Goal: Task Accomplishment & Management: Complete application form

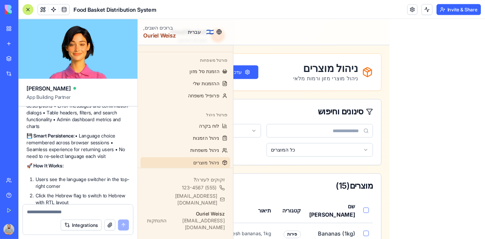
scroll to position [1395, 0]
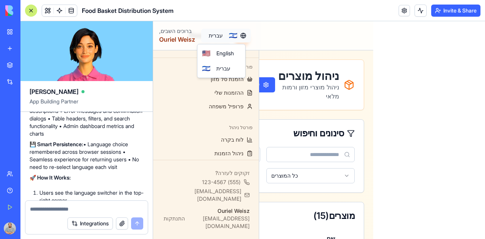
click at [222, 53] on span "English" at bounding box center [224, 54] width 17 height 8
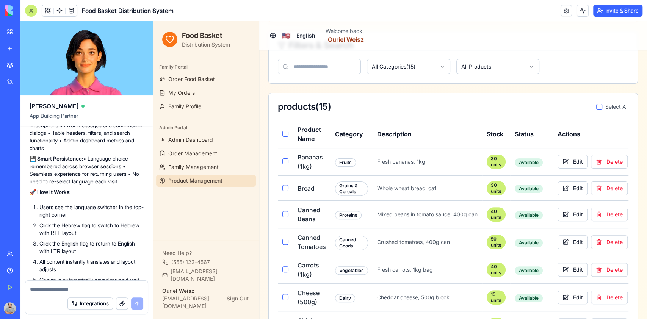
scroll to position [0, 0]
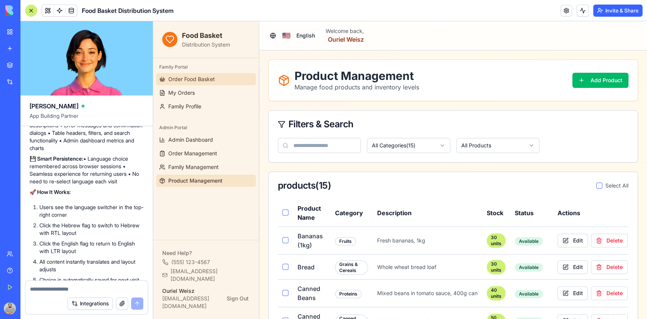
click at [217, 83] on link "Order Food Basket" at bounding box center [206, 79] width 100 height 12
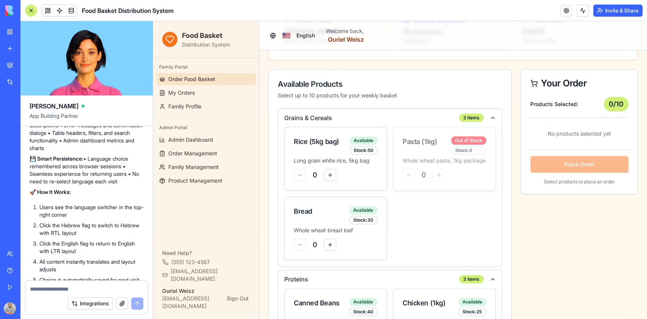
scroll to position [101, 0]
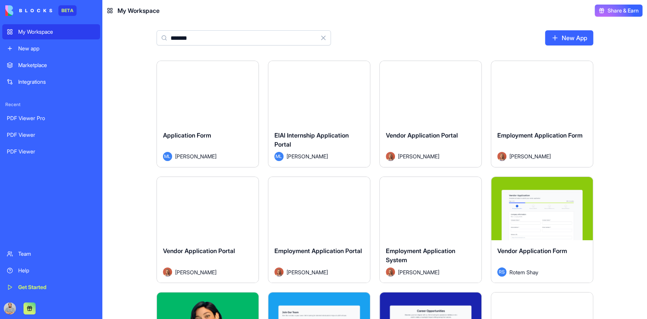
drag, startPoint x: 167, startPoint y: 38, endPoint x: 155, endPoint y: 38, distance: 12.9
click at [155, 38] on div "******* Clear New App" at bounding box center [374, 40] width 485 height 39
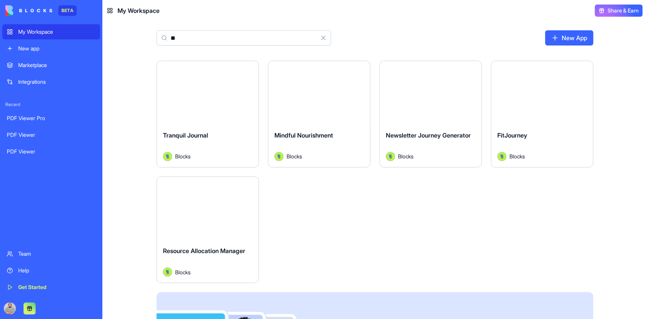
type input "*"
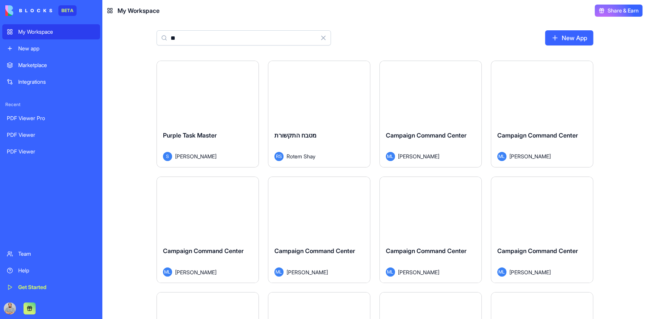
type input "*"
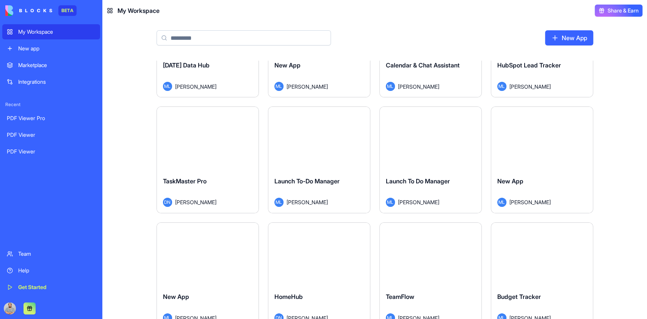
scroll to position [4143, 0]
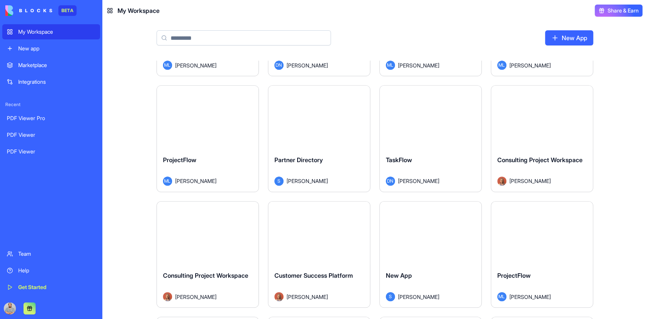
click at [621, 157] on div "Launch PDF Viewer ML Michal Lupu Launch PDF Viewer ML Michal Lupu Launch PDF Vi…" at bounding box center [374, 190] width 545 height 258
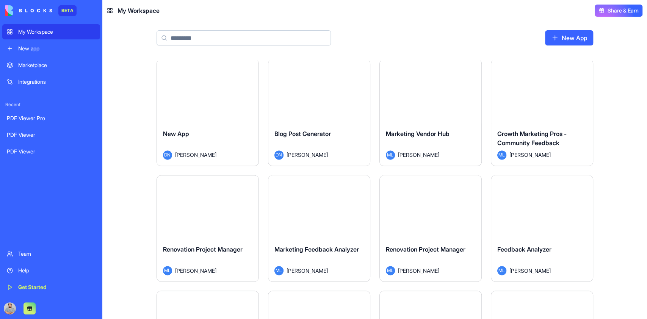
scroll to position [20141, 0]
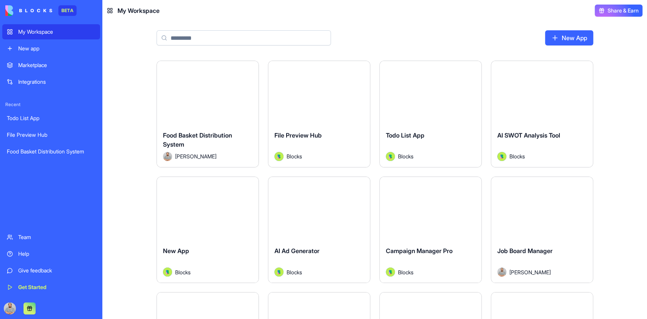
scroll to position [50, 0]
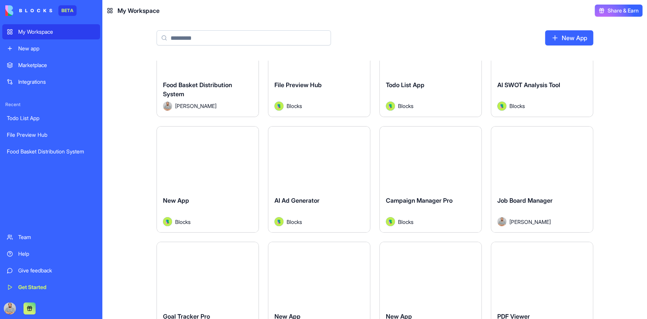
click at [543, 175] on div "Launch" at bounding box center [542, 159] width 102 height 64
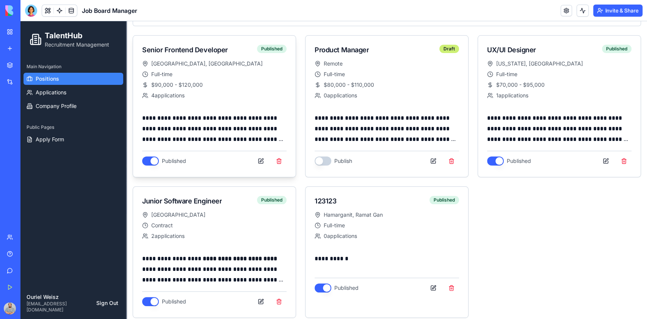
scroll to position [71, 0]
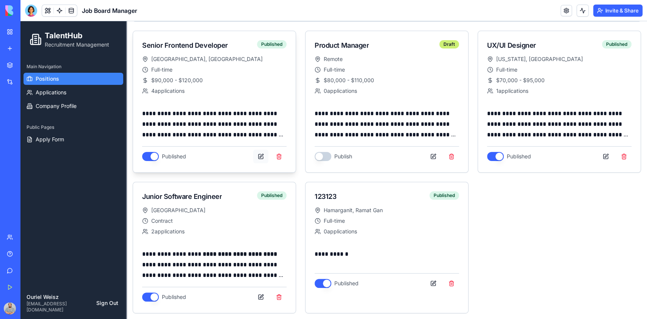
click at [255, 153] on button at bounding box center [260, 157] width 15 height 14
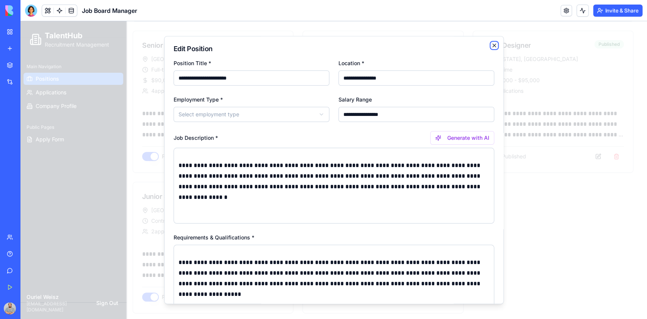
click at [491, 46] on icon "button" at bounding box center [494, 45] width 6 height 6
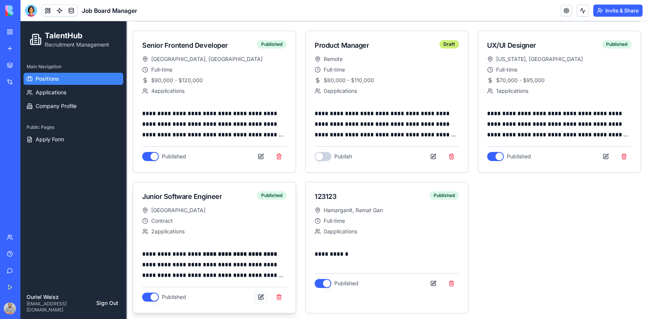
click at [256, 294] on button at bounding box center [260, 297] width 15 height 14
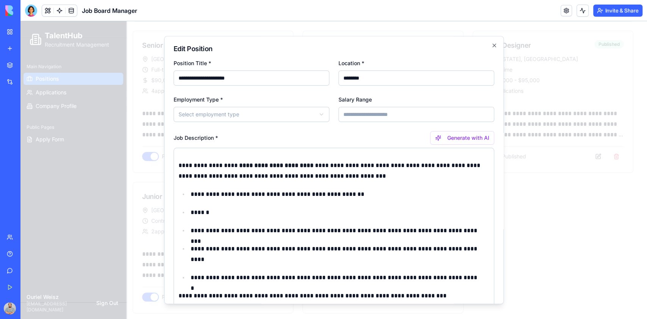
click at [246, 113] on body "**********" at bounding box center [329, 134] width 619 height 369
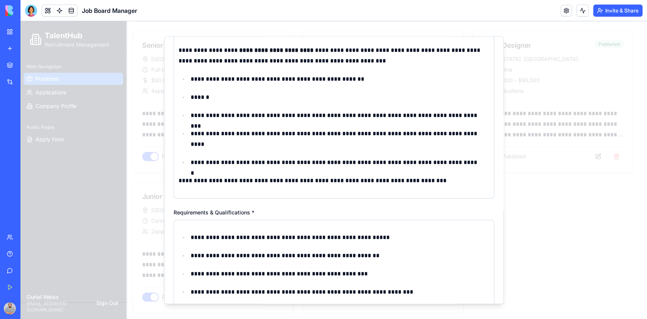
scroll to position [307, 0]
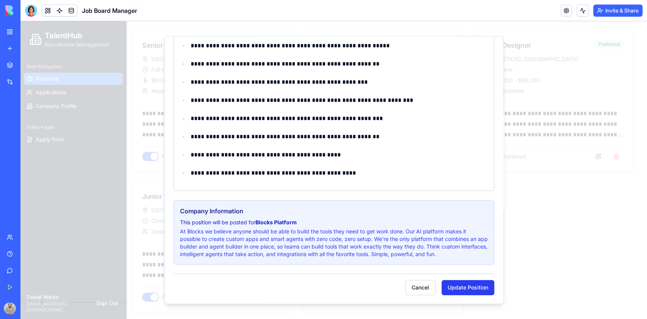
click at [463, 291] on button "Update Position" at bounding box center [467, 287] width 53 height 15
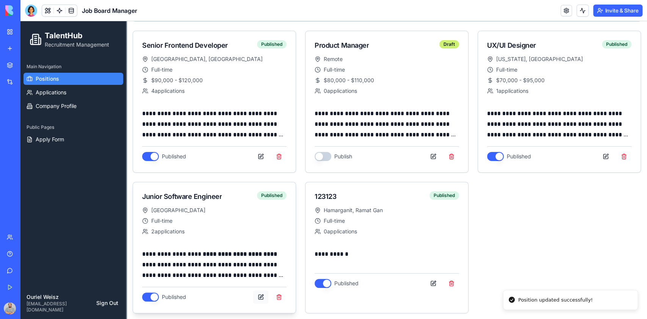
click at [258, 298] on button at bounding box center [260, 297] width 15 height 14
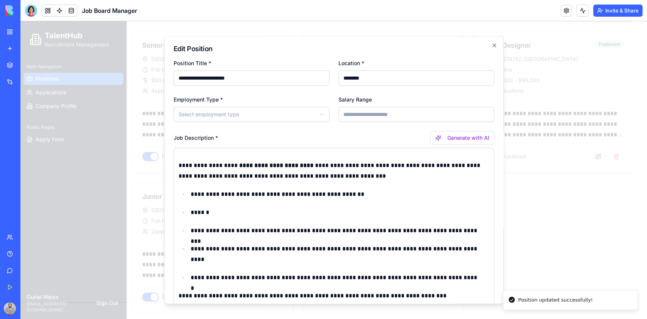
click at [274, 78] on input "**********" at bounding box center [252, 77] width 156 height 15
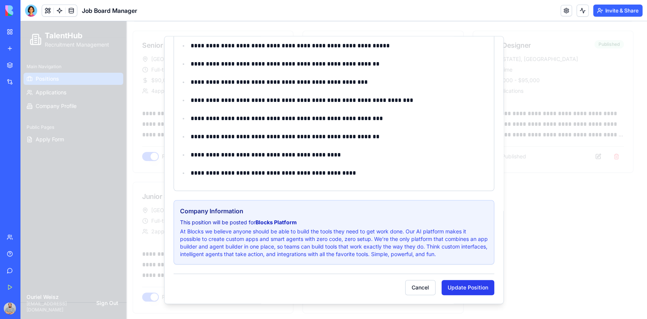
type input "**********"
click at [458, 286] on button "Update Position" at bounding box center [467, 287] width 53 height 15
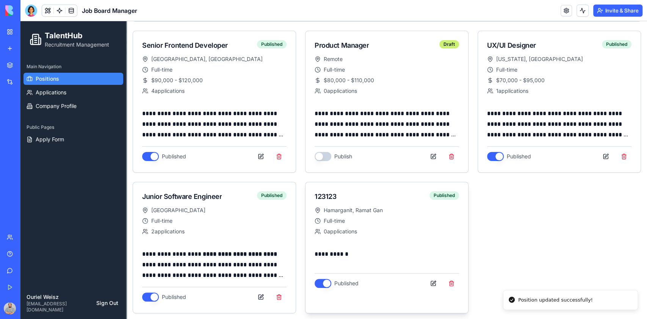
scroll to position [70, 0]
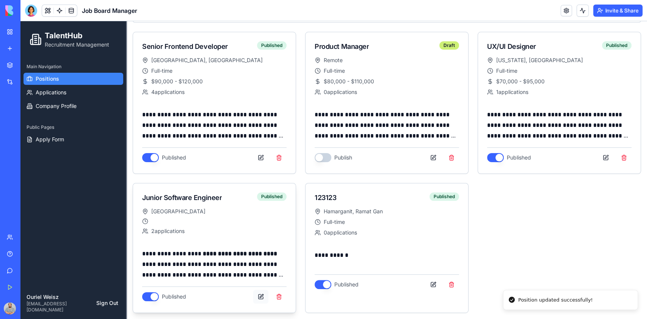
click at [258, 292] on button at bounding box center [260, 297] width 15 height 14
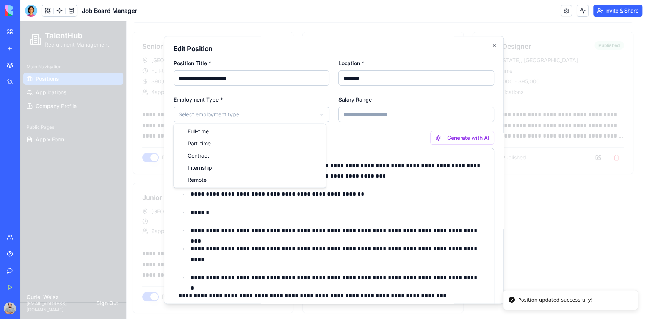
click at [233, 115] on body "**********" at bounding box center [329, 135] width 619 height 368
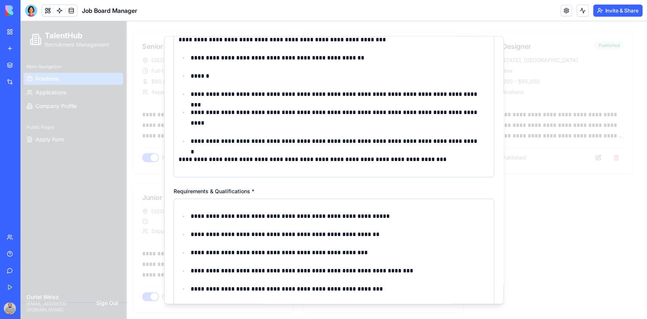
scroll to position [307, 0]
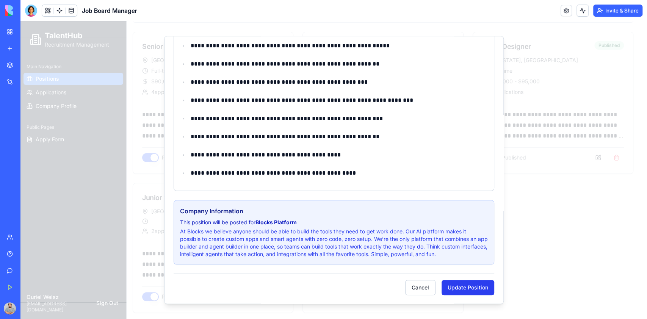
click at [455, 286] on button "Update Position" at bounding box center [467, 287] width 53 height 15
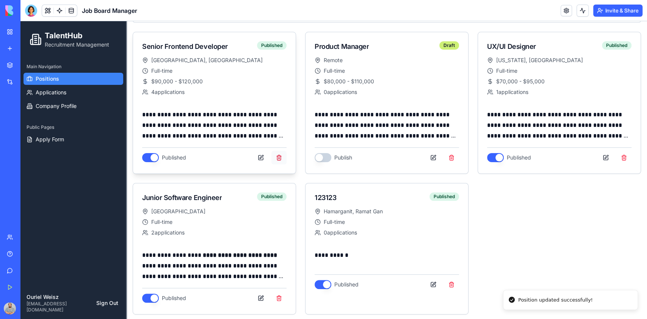
click at [278, 157] on button at bounding box center [278, 158] width 15 height 14
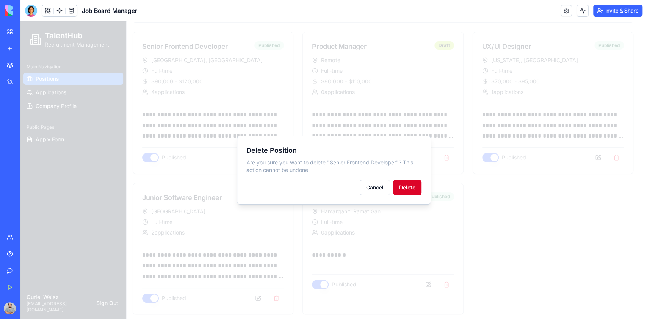
click at [412, 183] on button "Delete" at bounding box center [407, 187] width 28 height 15
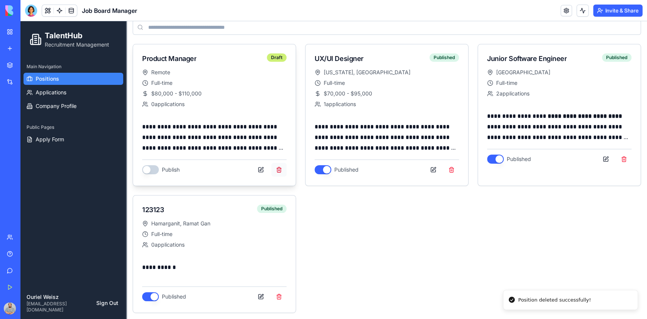
scroll to position [58, 0]
click at [277, 170] on button at bounding box center [278, 170] width 15 height 14
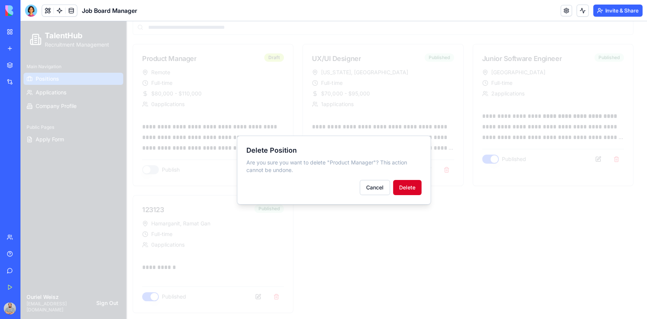
click at [402, 189] on button "Delete" at bounding box center [407, 187] width 28 height 15
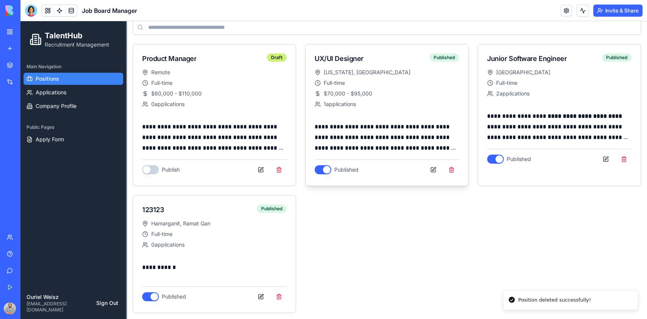
scroll to position [0, 0]
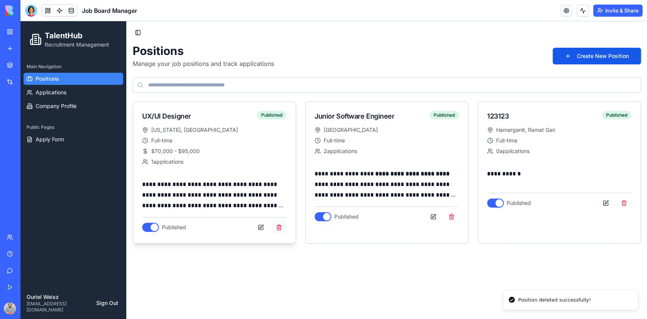
click at [280, 225] on button at bounding box center [278, 228] width 15 height 14
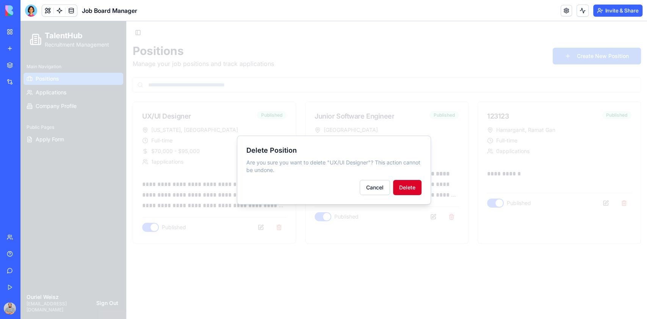
click at [406, 186] on button "Delete" at bounding box center [407, 187] width 28 height 15
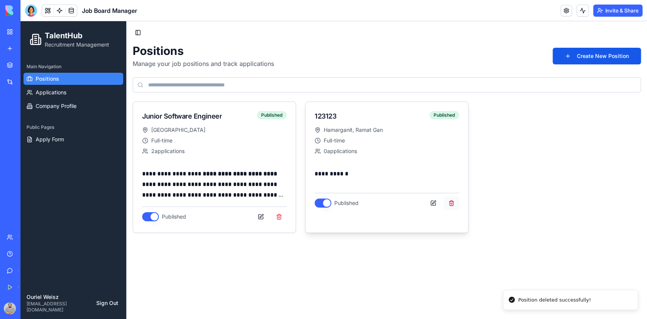
click at [450, 202] on button at bounding box center [451, 203] width 15 height 14
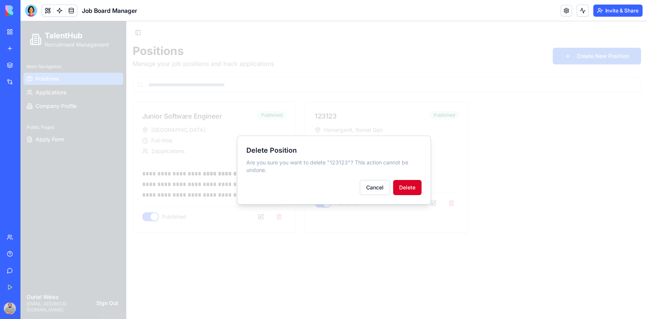
click at [403, 186] on button "Delete" at bounding box center [407, 187] width 28 height 15
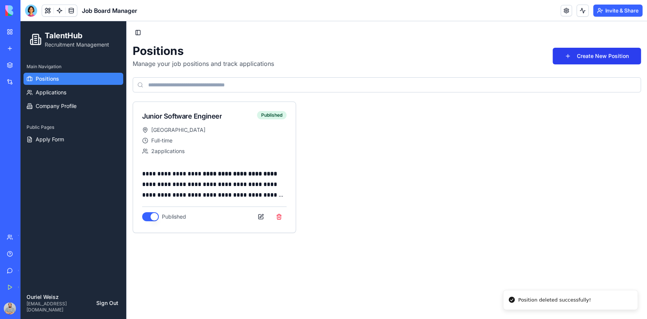
click at [581, 53] on button "Create New Position" at bounding box center [597, 56] width 88 height 17
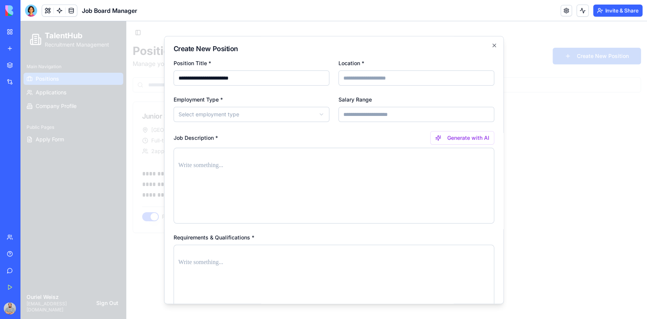
type input "**********"
click at [354, 78] on input "Location *" at bounding box center [416, 77] width 156 height 15
type input "********"
click at [229, 166] on p at bounding box center [333, 165] width 311 height 11
click at [250, 258] on p at bounding box center [333, 262] width 311 height 11
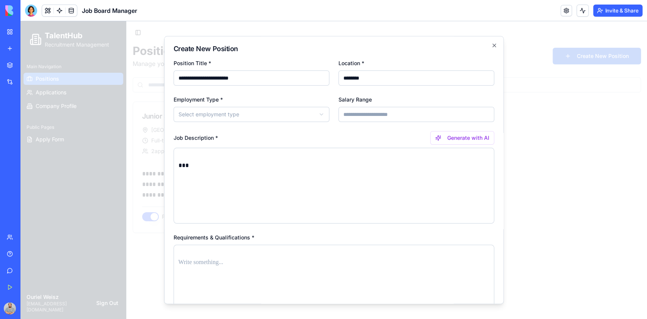
click at [183, 163] on p "***" at bounding box center [329, 165] width 303 height 11
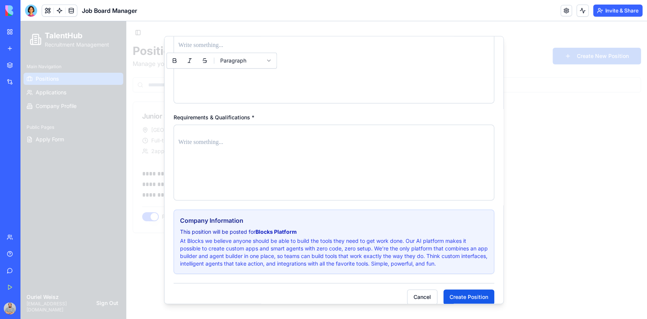
scroll to position [130, 0]
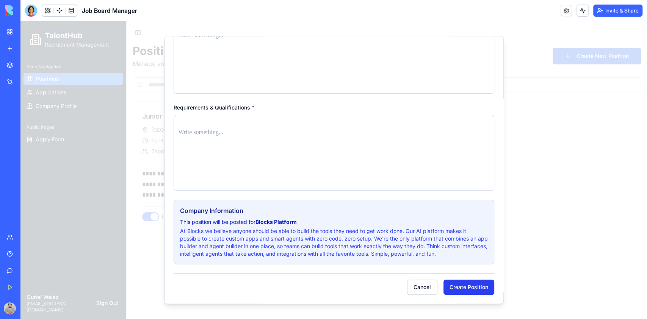
click at [457, 286] on button "Create Position" at bounding box center [468, 287] width 51 height 15
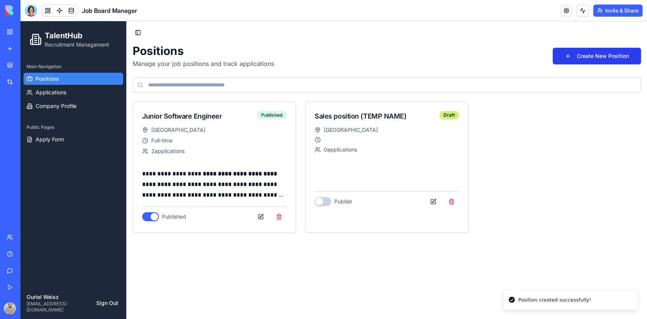
click at [585, 57] on button "Create New Position" at bounding box center [597, 56] width 88 height 17
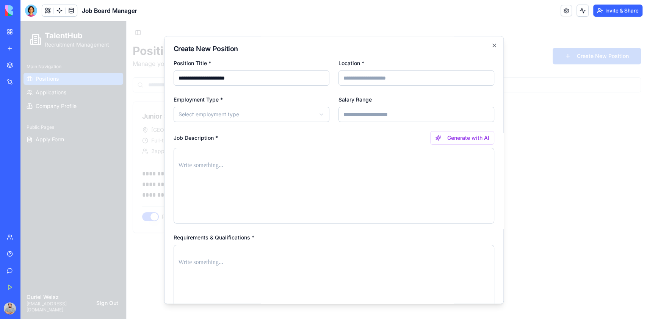
type input "**********"
click at [434, 81] on input "Location *" at bounding box center [416, 77] width 156 height 15
type input "********"
click at [268, 113] on body "**********" at bounding box center [333, 170] width 626 height 298
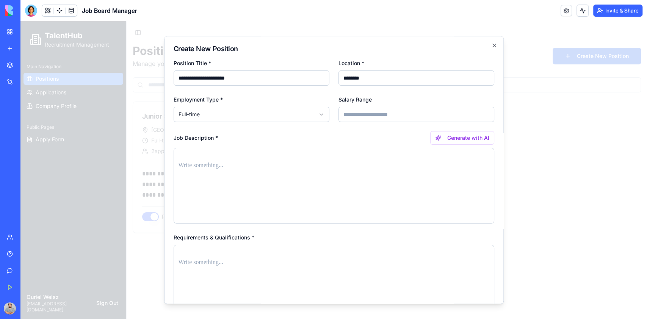
click at [260, 159] on div at bounding box center [334, 186] width 321 height 76
click at [450, 140] on button "Generate with AI" at bounding box center [462, 138] width 64 height 14
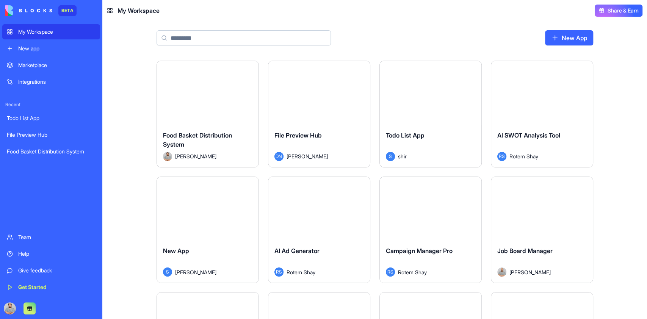
click at [520, 215] on button "Launch" at bounding box center [541, 208] width 57 height 15
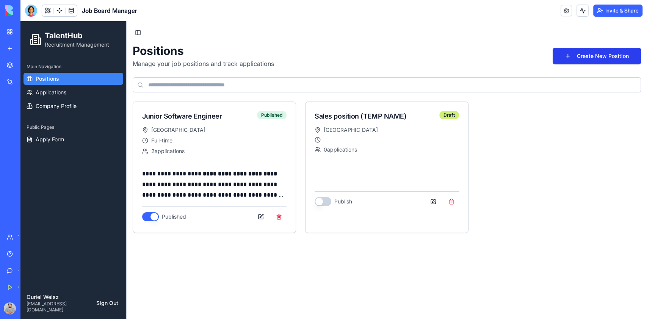
click at [589, 52] on button "Create New Position" at bounding box center [597, 56] width 88 height 17
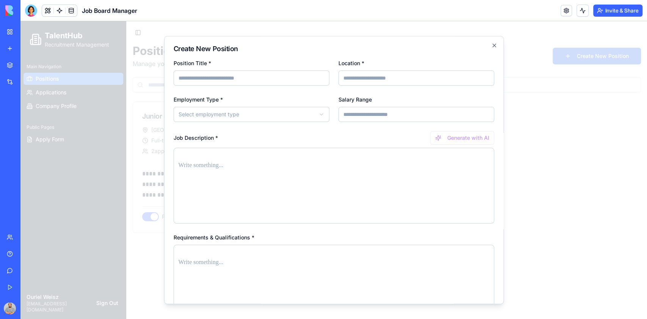
click at [288, 75] on input "Position Title *" at bounding box center [252, 77] width 156 height 15
type input "**********"
click at [425, 80] on input "Location *" at bounding box center [416, 77] width 156 height 15
type input "********"
click at [270, 113] on body "**********" at bounding box center [333, 170] width 626 height 298
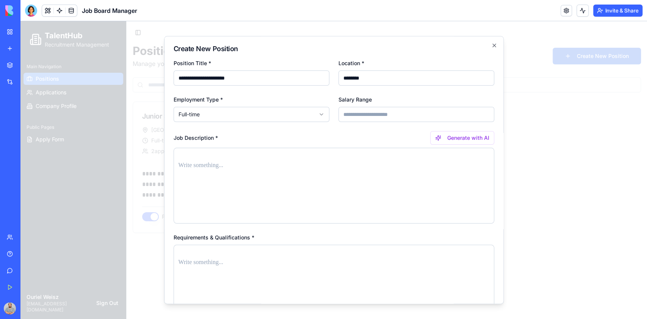
click at [345, 166] on p at bounding box center [333, 165] width 311 height 11
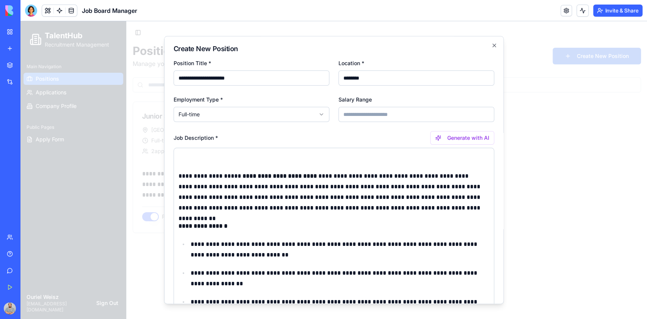
scroll to position [80, 0]
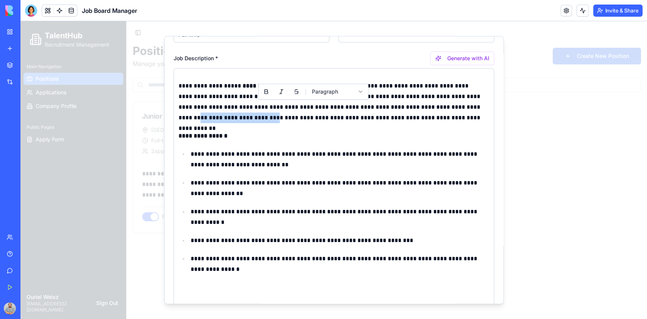
drag, startPoint x: 420, startPoint y: 108, endPoint x: 207, endPoint y: 120, distance: 213.7
click at [207, 120] on p "**********" at bounding box center [329, 102] width 303 height 42
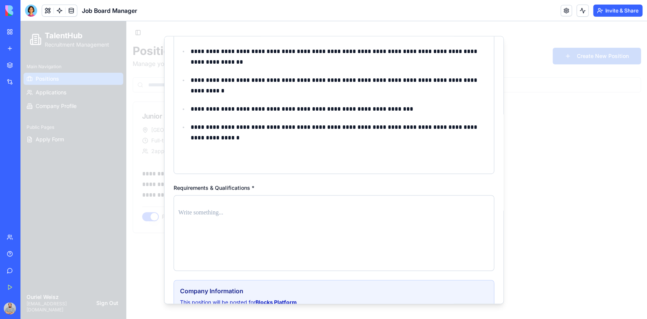
scroll to position [231, 0]
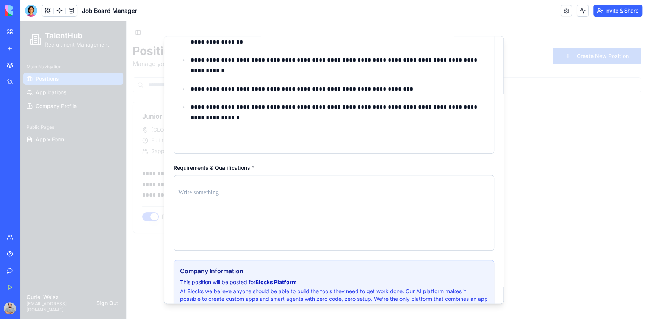
click at [243, 200] on div at bounding box center [334, 213] width 321 height 76
click at [185, 192] on p at bounding box center [333, 193] width 311 height 11
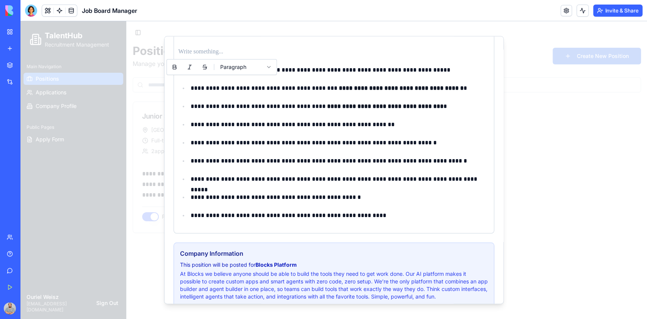
scroll to position [415, 0]
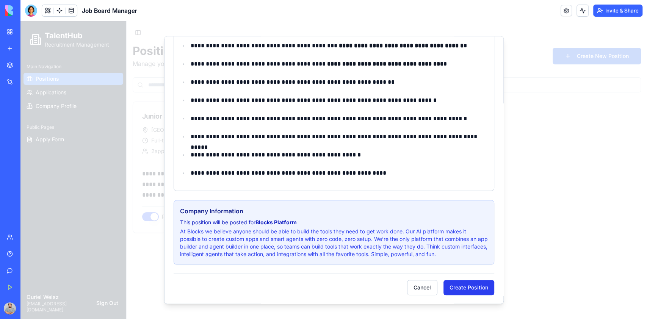
click at [451, 289] on button "Create Position" at bounding box center [468, 287] width 51 height 15
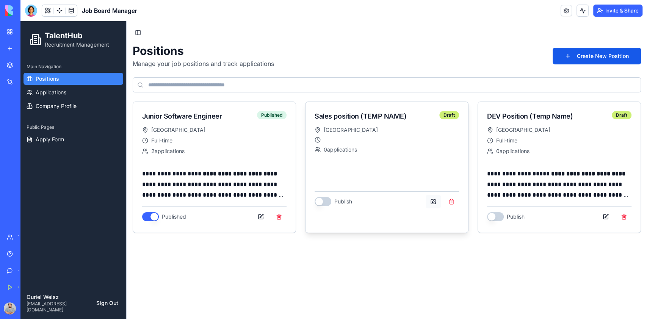
click at [429, 198] on button at bounding box center [433, 202] width 15 height 14
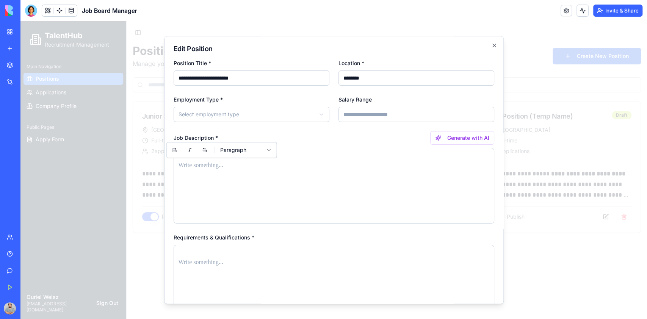
click at [278, 166] on p at bounding box center [333, 165] width 311 height 11
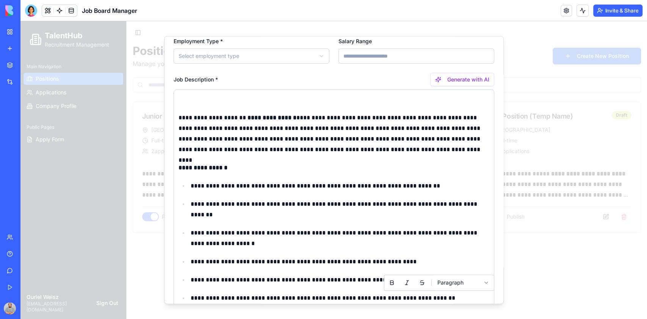
click at [290, 117] on p "**********" at bounding box center [329, 128] width 303 height 53
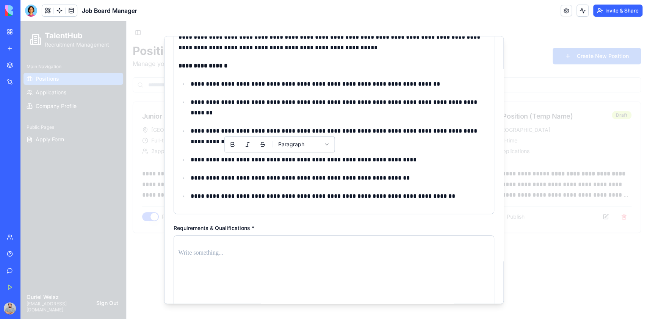
scroll to position [210, 0]
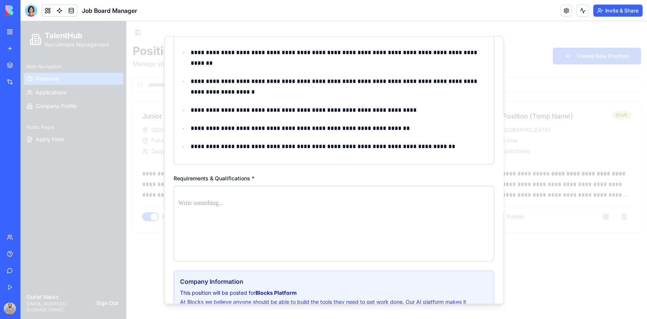
click at [313, 212] on div at bounding box center [334, 224] width 321 height 76
click at [219, 202] on p at bounding box center [333, 203] width 311 height 11
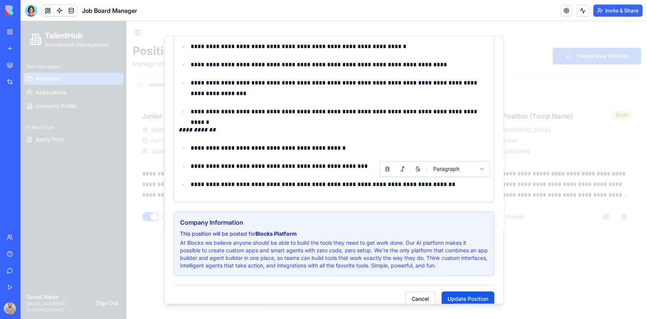
scroll to position [396, 0]
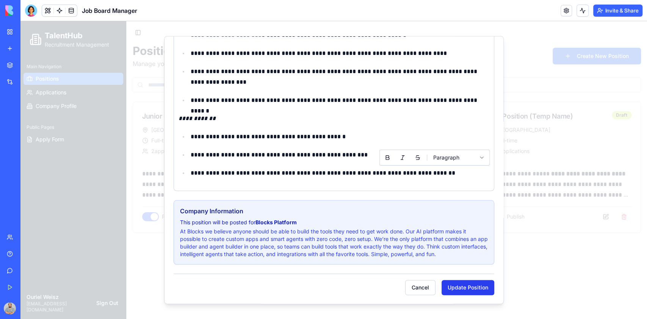
click at [461, 287] on button "Update Position" at bounding box center [467, 287] width 53 height 15
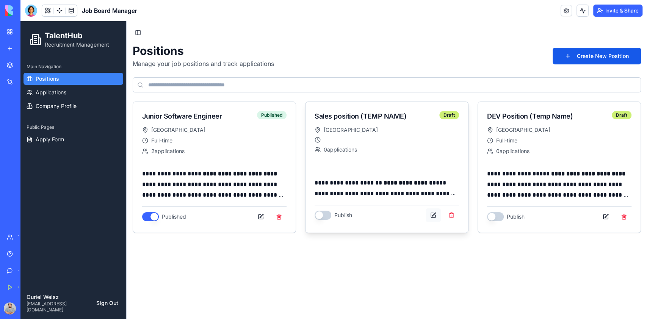
click at [433, 213] on button at bounding box center [433, 215] width 15 height 14
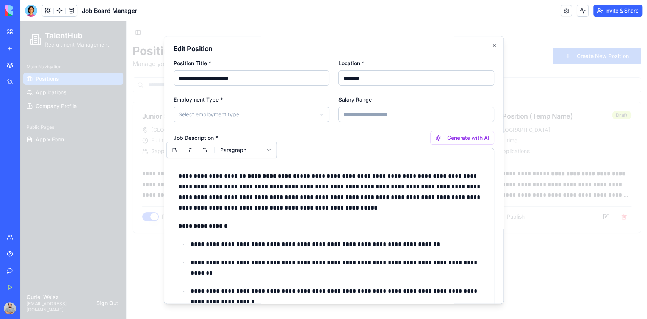
click at [286, 163] on p "**********" at bounding box center [329, 186] width 303 height 53
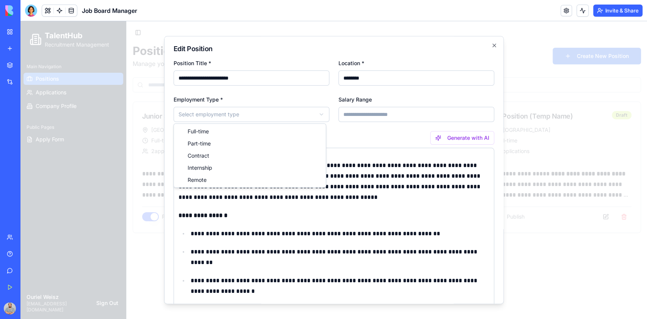
click at [252, 108] on body "**********" at bounding box center [333, 170] width 626 height 298
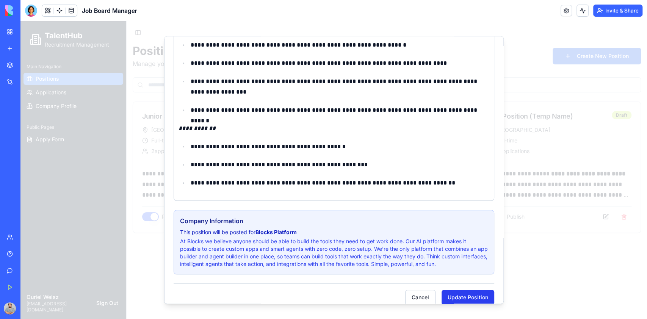
scroll to position [386, 0]
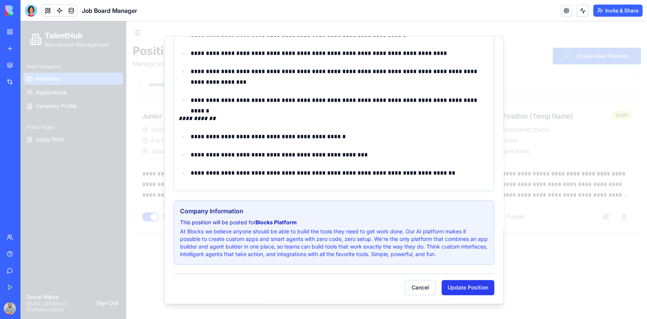
click at [465, 282] on button "Update Position" at bounding box center [467, 287] width 53 height 15
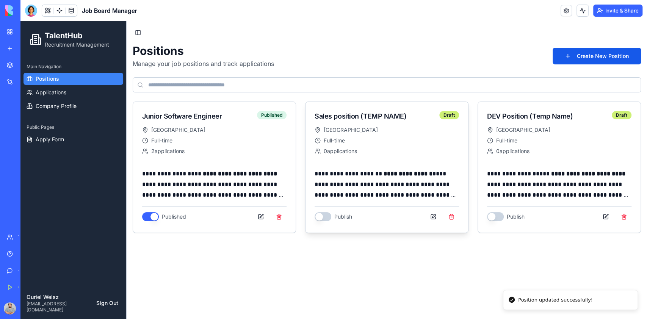
click at [327, 215] on button "button" at bounding box center [323, 216] width 17 height 9
click at [501, 217] on button "button" at bounding box center [495, 216] width 17 height 9
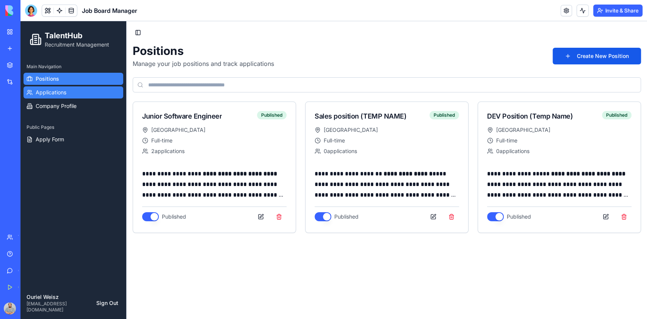
click at [61, 91] on span "Applications" at bounding box center [51, 93] width 31 height 8
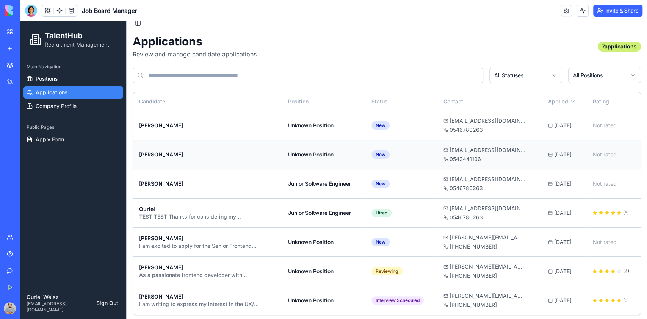
scroll to position [11, 0]
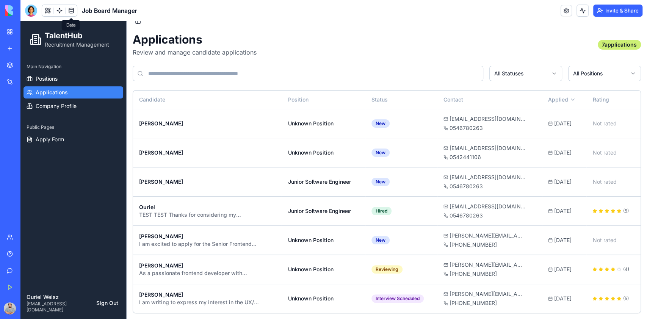
click at [70, 8] on link at bounding box center [71, 10] width 11 height 11
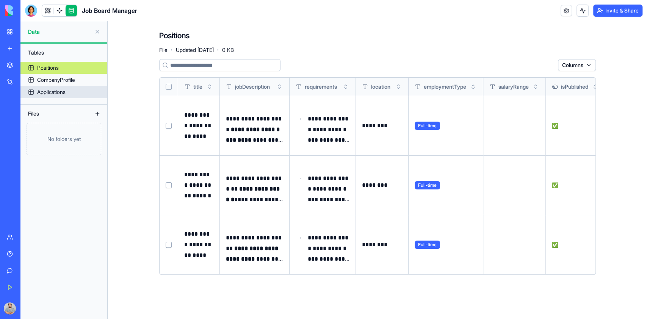
click at [64, 92] on div "Applications" at bounding box center [51, 92] width 28 height 8
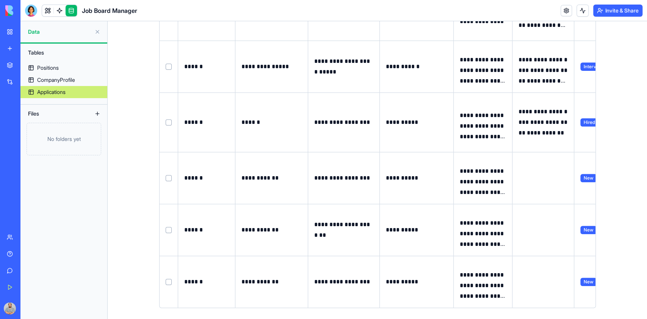
scroll to position [170, 0]
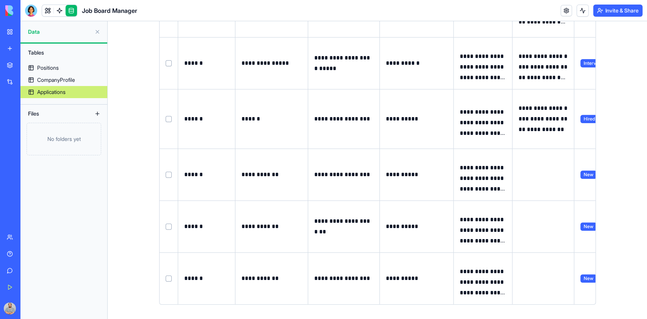
click at [166, 176] on button "Select row" at bounding box center [169, 175] width 6 height 6
click at [166, 279] on button "Select row" at bounding box center [169, 278] width 6 height 6
click at [165, 114] on td at bounding box center [169, 118] width 19 height 59
click at [166, 117] on button "Select row" at bounding box center [169, 119] width 6 height 6
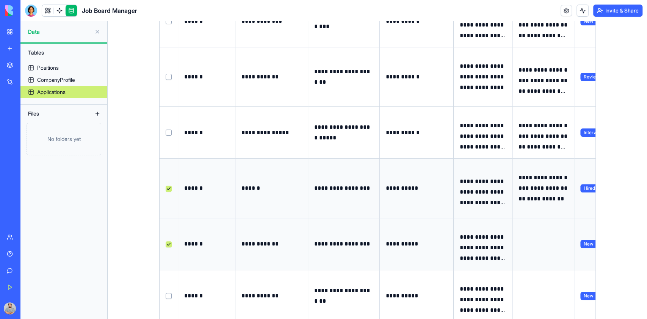
scroll to position [0, 0]
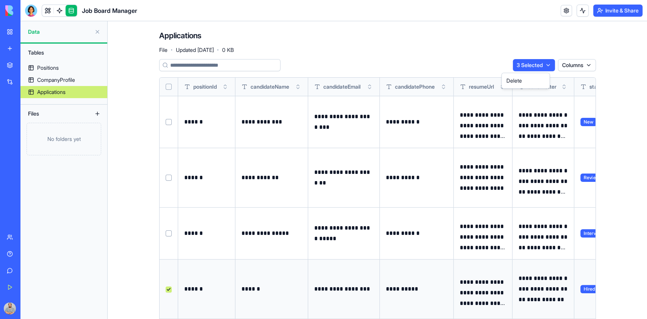
click at [545, 65] on html "**********" at bounding box center [323, 159] width 647 height 319
click at [526, 76] on div "Delete" at bounding box center [525, 81] width 45 height 12
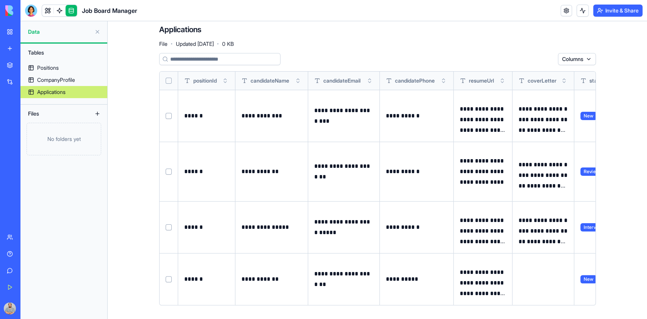
scroll to position [7, 0]
